Goal: Transaction & Acquisition: Purchase product/service

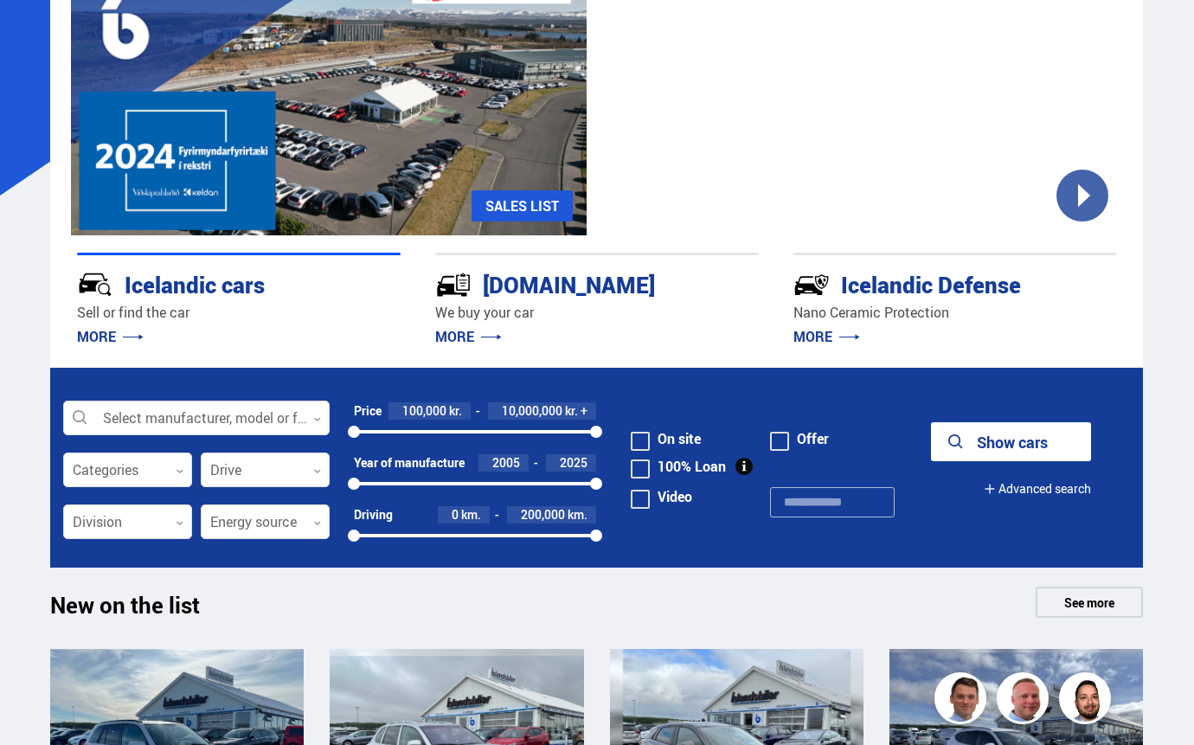
click at [566, 410] on font "kr." at bounding box center [571, 410] width 13 height 16
click at [554, 404] on font "10,000,000" at bounding box center [532, 410] width 61 height 16
click at [528, 407] on input "********" at bounding box center [528, 411] width 76 height 14
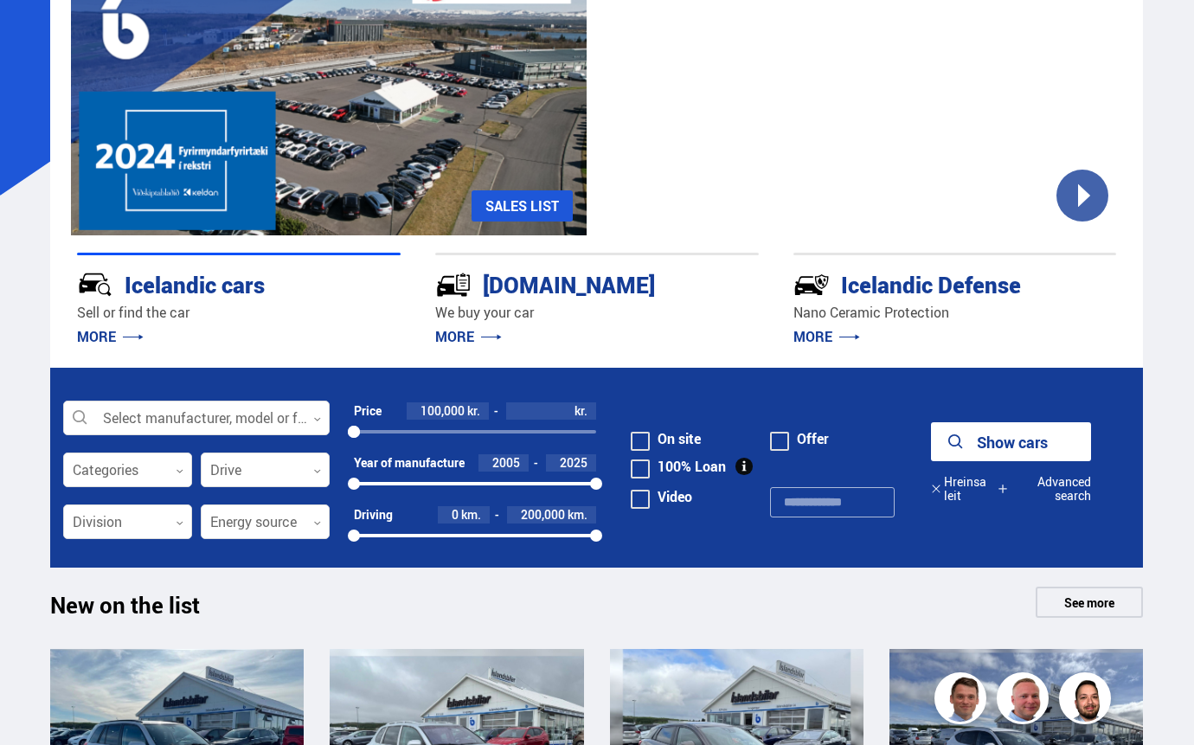
type input "*******"
click at [678, 551] on form "Select manufacturer, model or feature 0 Categories 0 Drive 0 Price 100,000 kr. …" at bounding box center [596, 468] width 1092 height 200
click at [515, 460] on font "2005" at bounding box center [506, 462] width 28 height 16
type input "****"
click at [160, 470] on div at bounding box center [127, 470] width 129 height 35
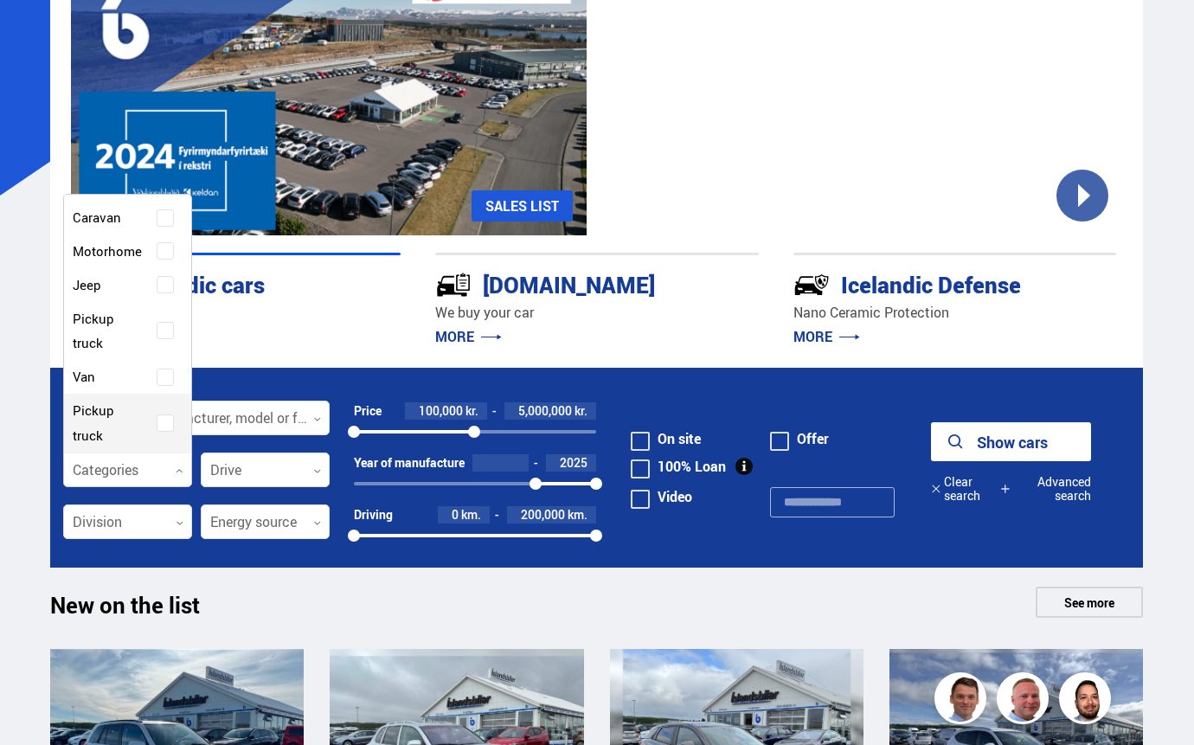
scroll to position [346, 0]
click at [157, 434] on span at bounding box center [165, 435] width 17 height 17
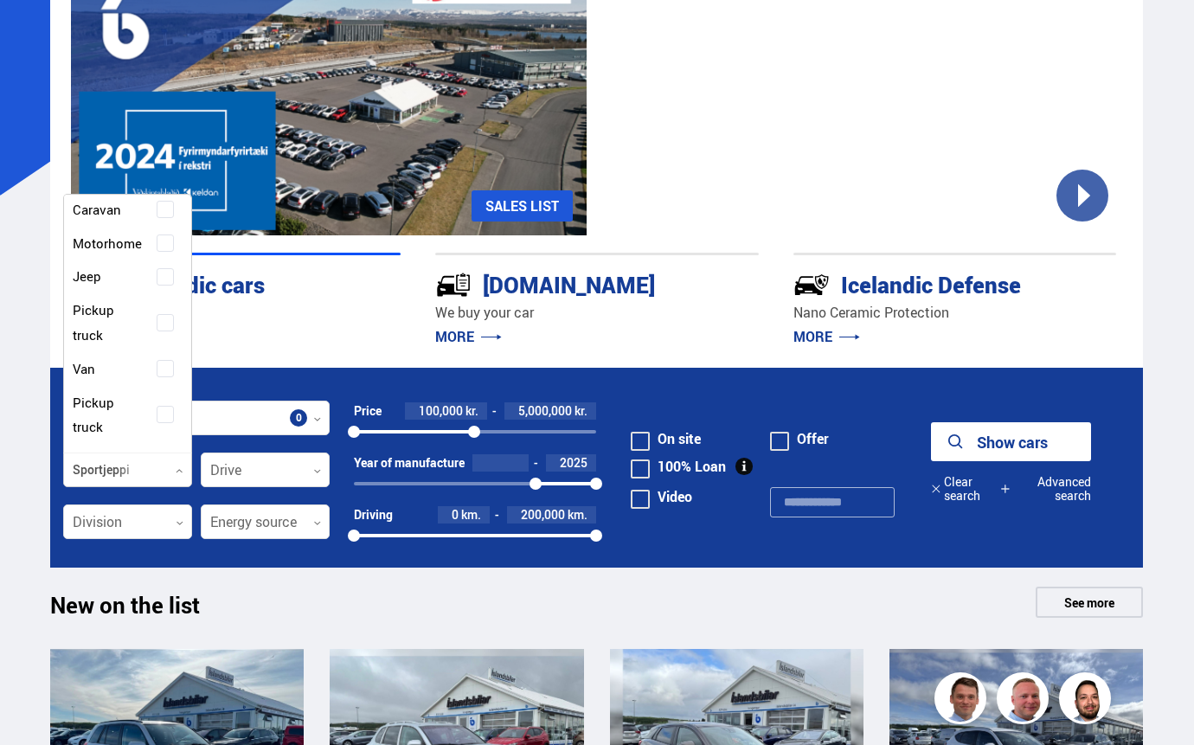
scroll to position [405, 0]
drag, startPoint x: 240, startPoint y: 576, endPoint x: 318, endPoint y: 531, distance: 90.6
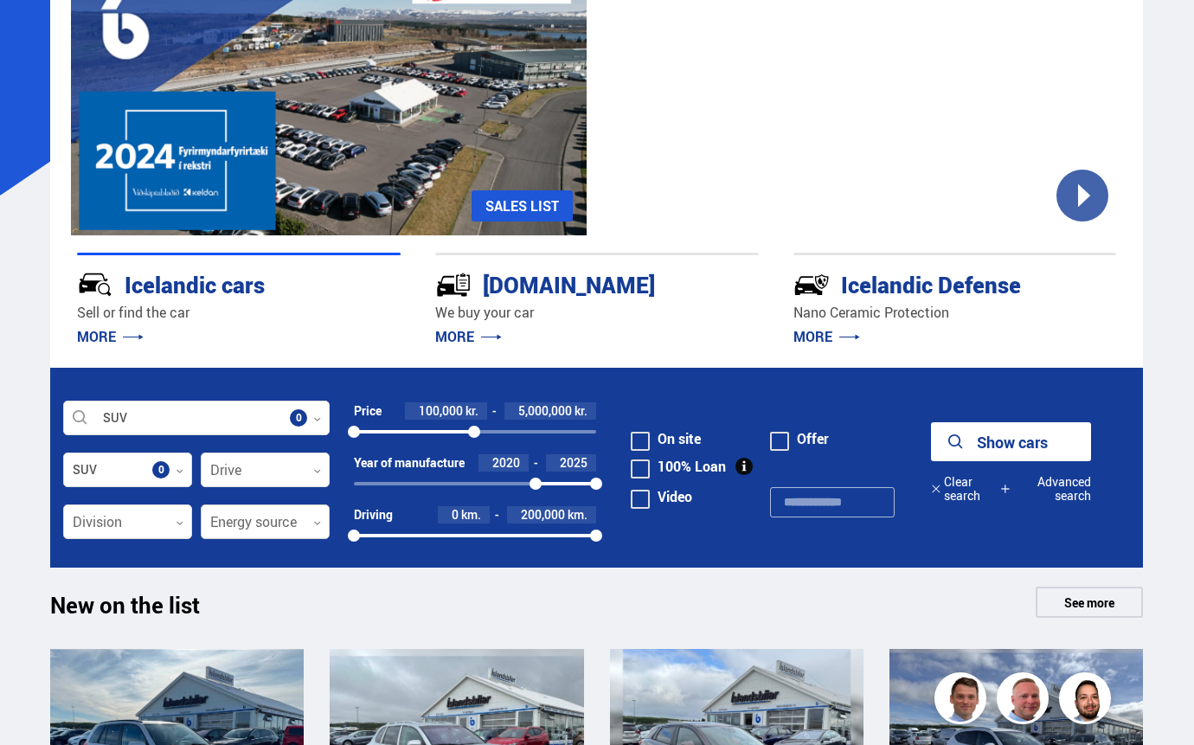
click at [318, 529] on div at bounding box center [265, 522] width 129 height 35
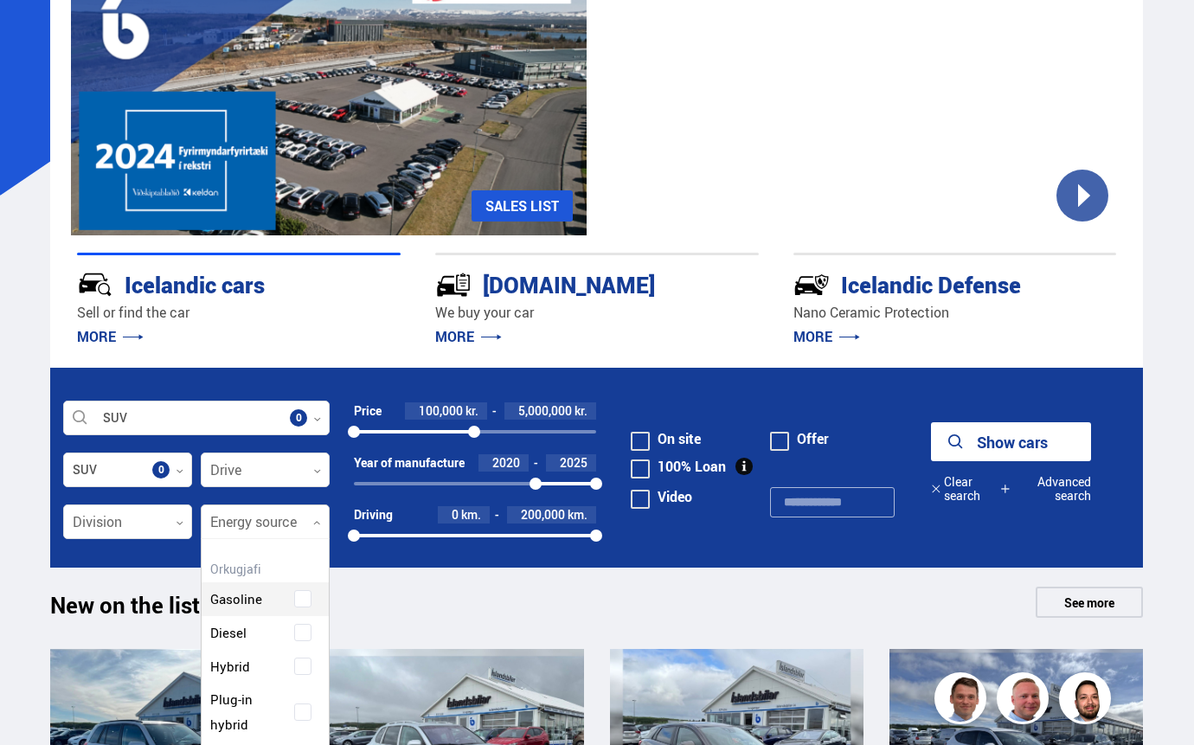
scroll to position [284, 0]
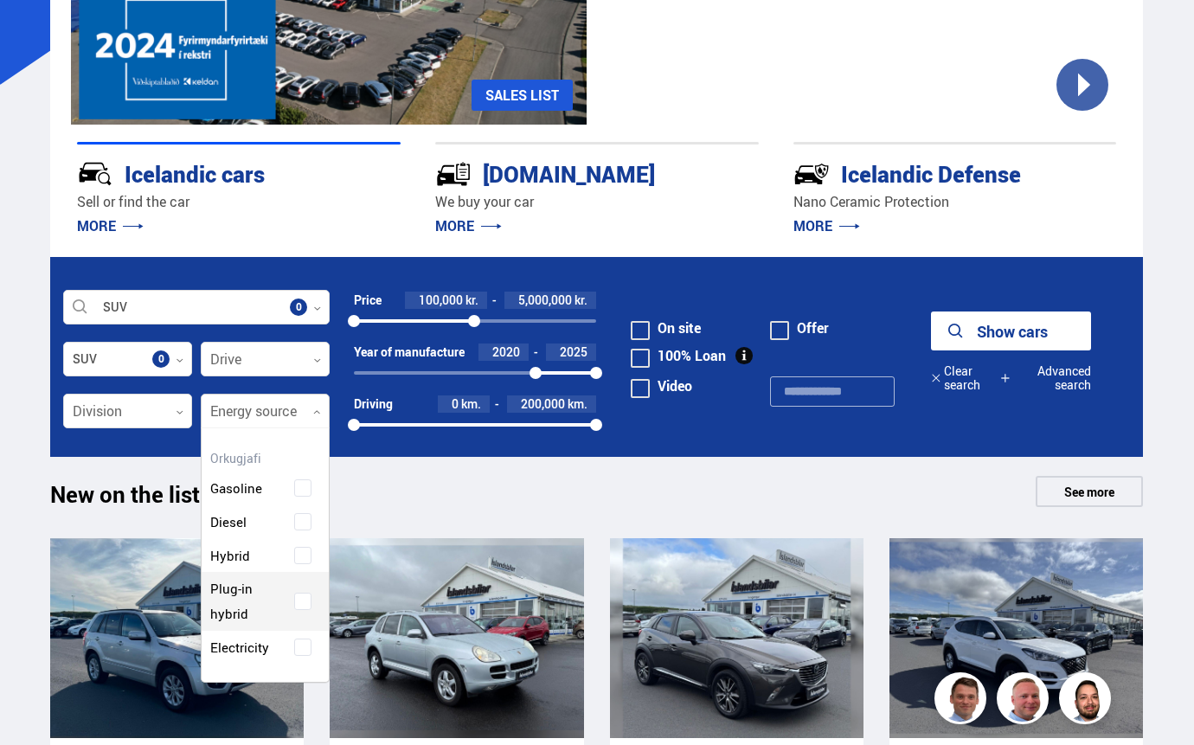
click at [303, 445] on div "Gasoline Diesel Hybrid Plug-in hybrid Electricity" at bounding box center [265, 554] width 127 height 219
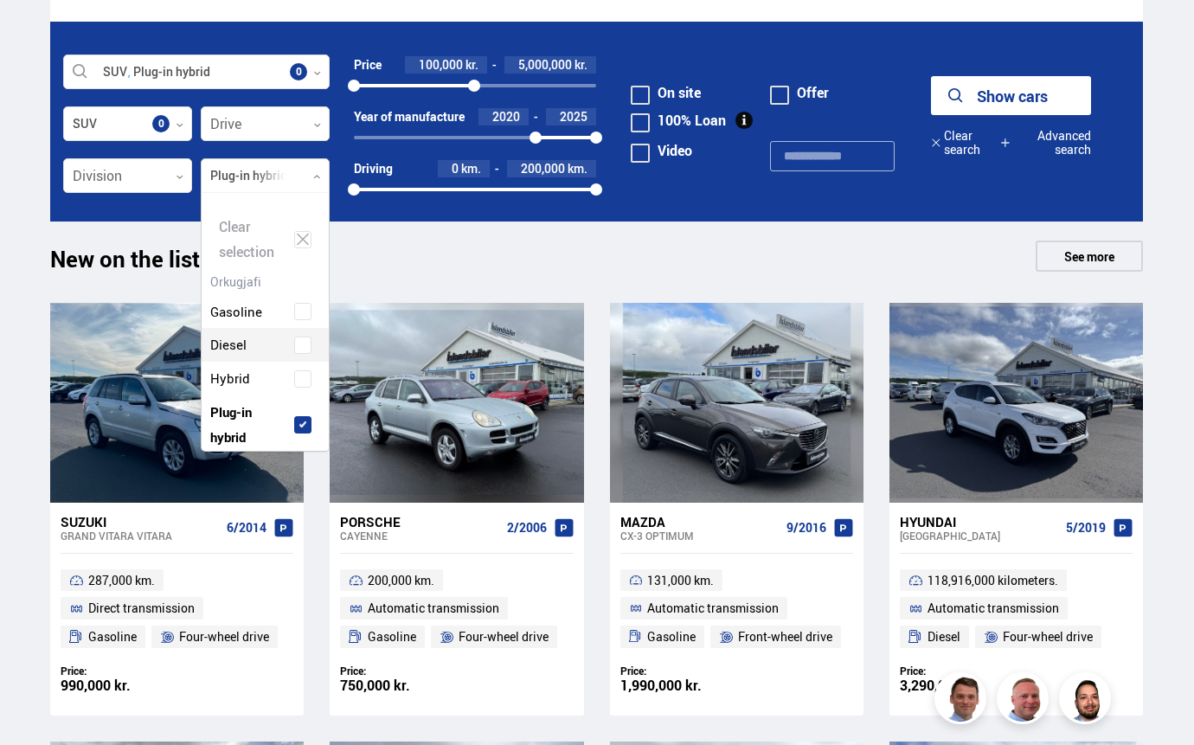
scroll to position [258, 123]
click at [305, 385] on span at bounding box center [302, 378] width 17 height 17
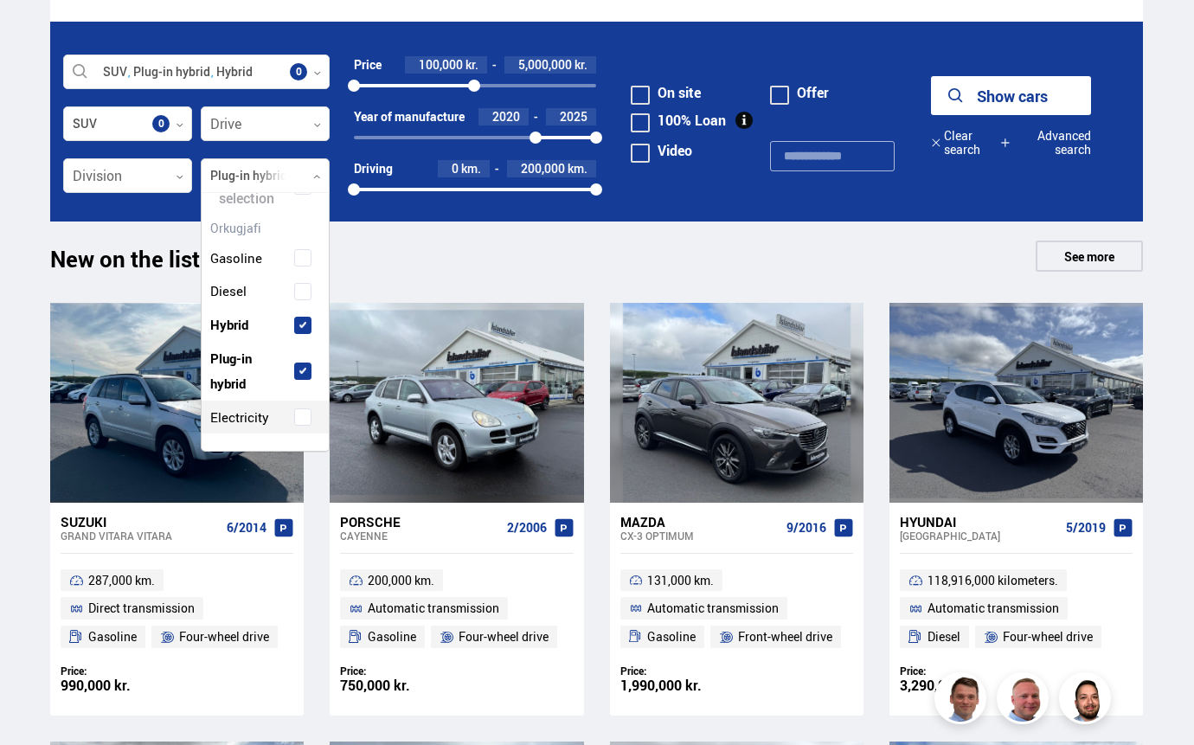
click at [302, 415] on span at bounding box center [302, 416] width 7 height 7
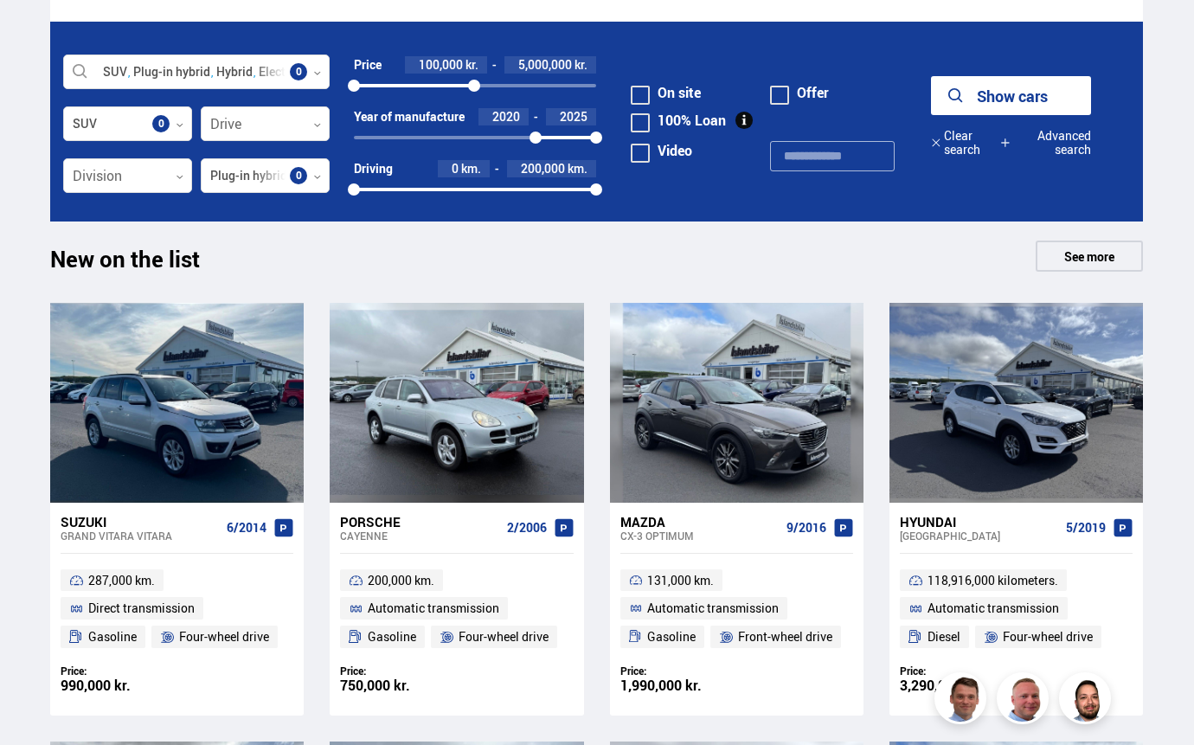
click at [1025, 95] on font "Show cars" at bounding box center [1011, 96] width 71 height 21
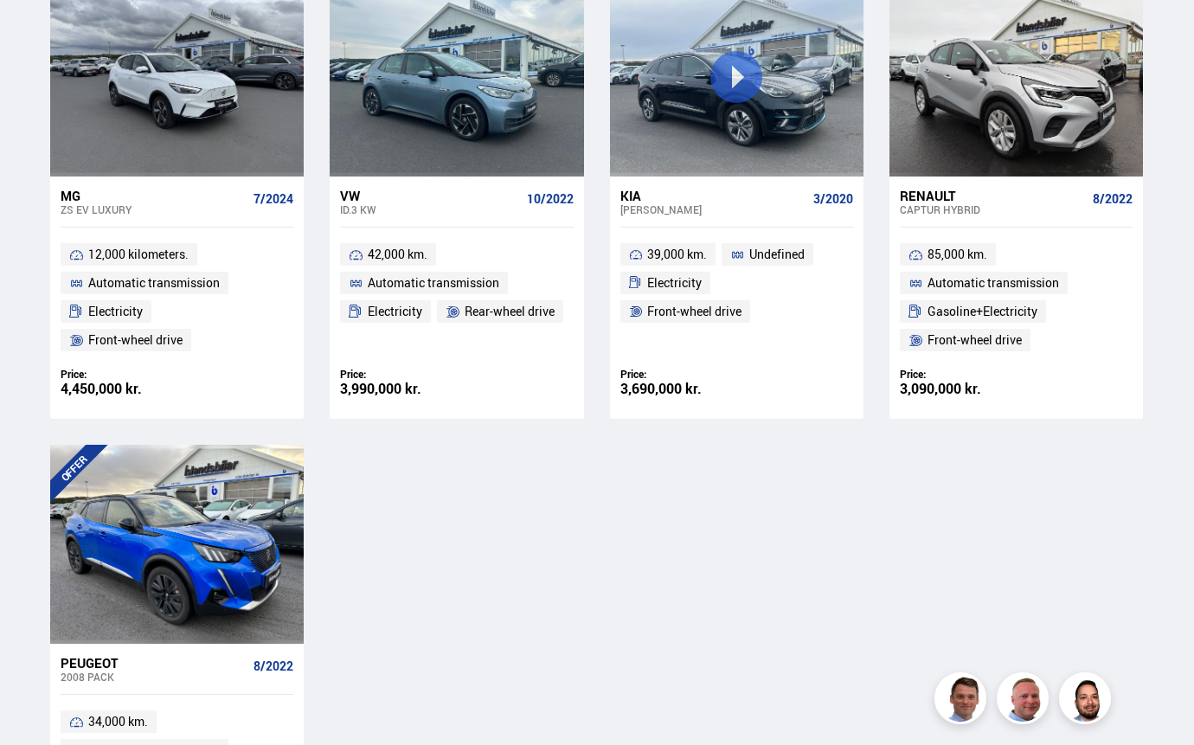
scroll to position [1816, 0]
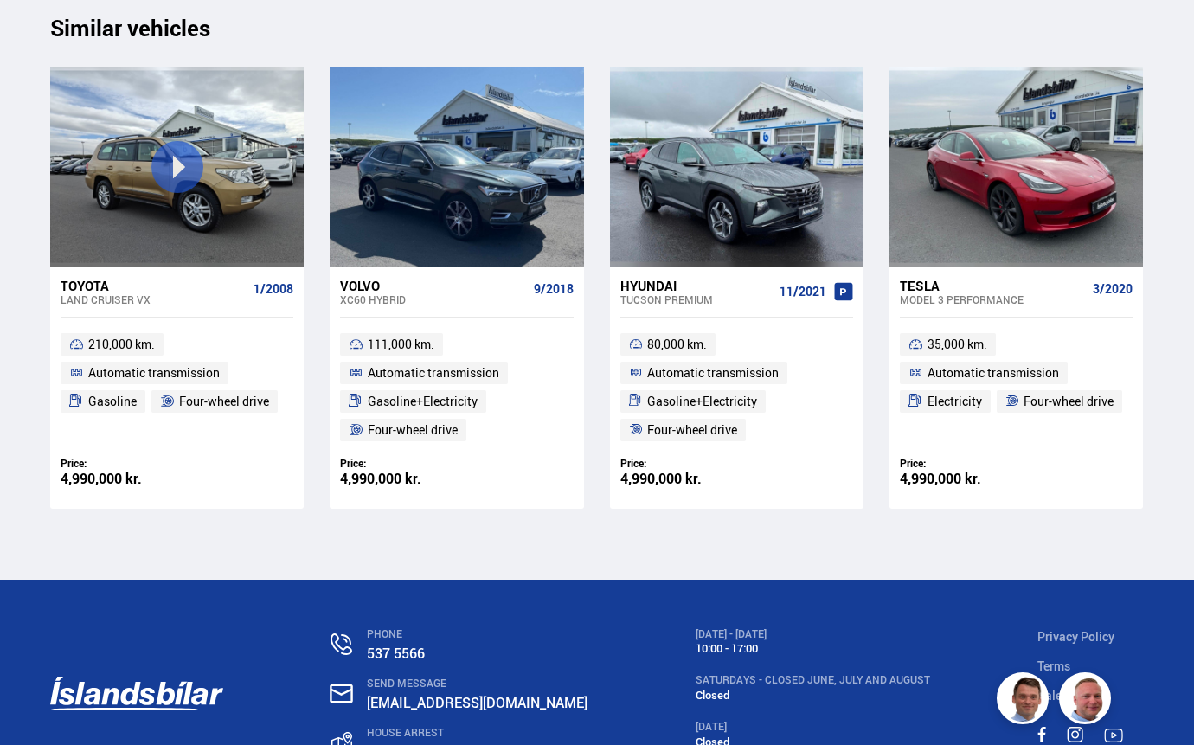
scroll to position [18768, 0]
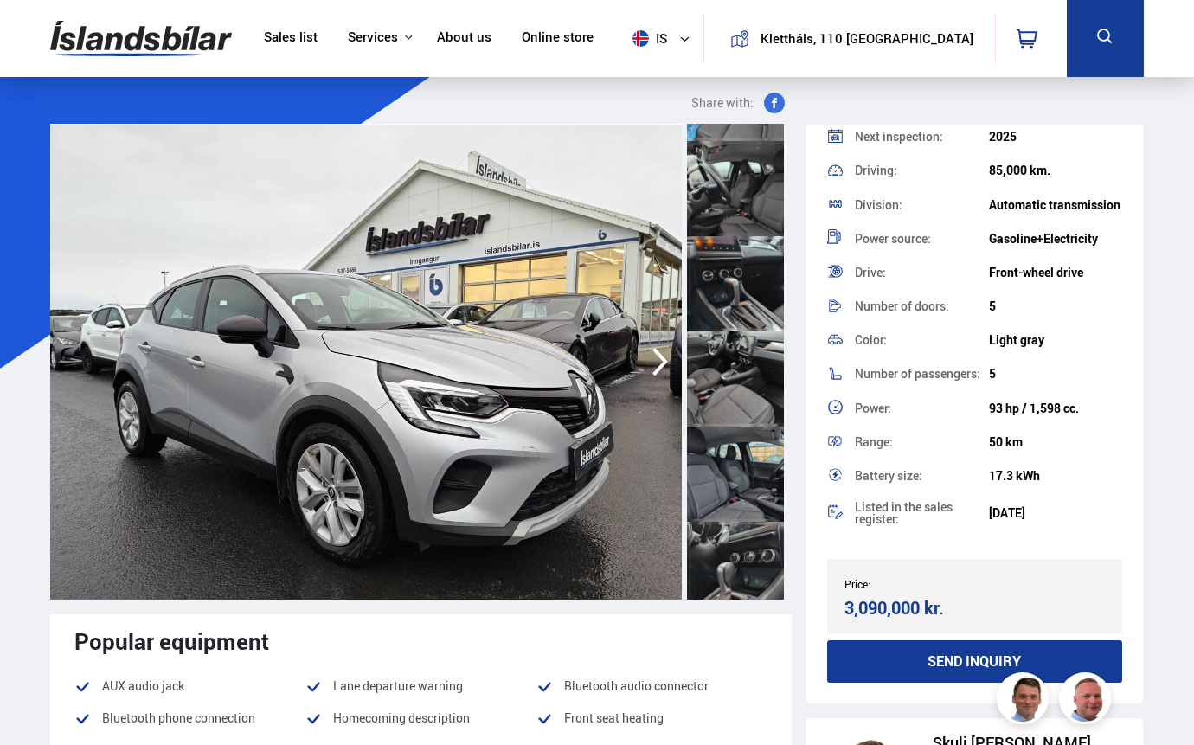
scroll to position [86, 0]
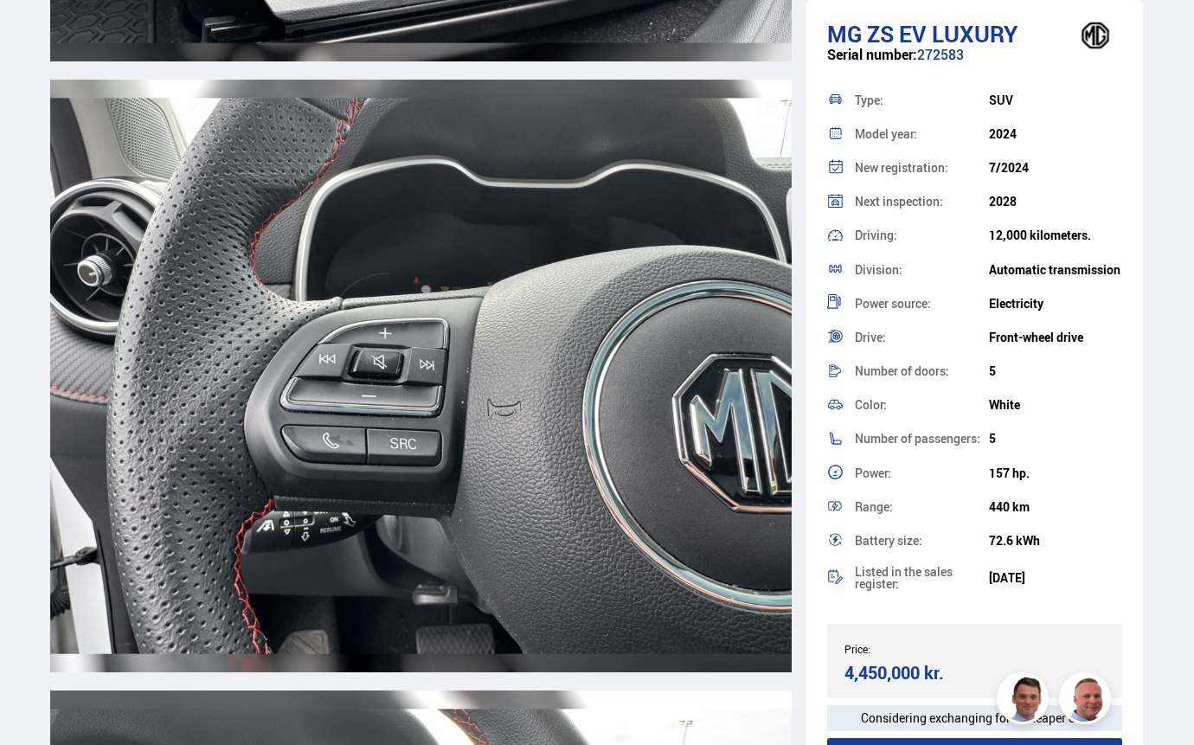
scroll to position [16519, 0]
